Goal: Navigation & Orientation: Find specific page/section

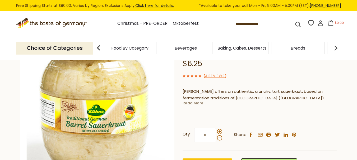
click at [188, 103] on link "Read More" at bounding box center [193, 103] width 21 height 5
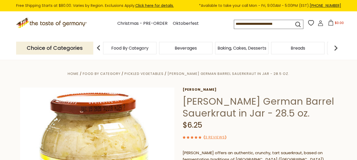
click at [72, 26] on icon ".st0{fill:#EDD300;} .st1{fill:#D33E21;}" at bounding box center [52, 23] width 72 height 11
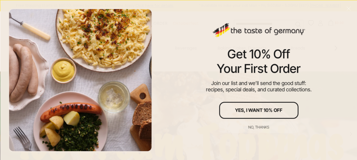
click at [173, 22] on div "Get 10% Off Your First Order Join our list and we’ll send the good stuff: recip…" at bounding box center [259, 80] width 196 height 160
click at [258, 127] on div "No, thanks" at bounding box center [258, 127] width 21 height 4
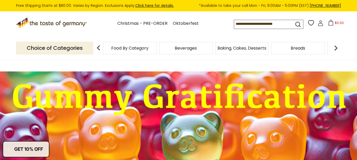
click at [133, 50] on span "Food By Category" at bounding box center [129, 48] width 37 height 4
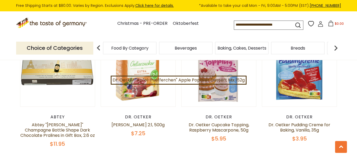
scroll to position [986, 0]
